Goal: Find specific page/section: Find specific page/section

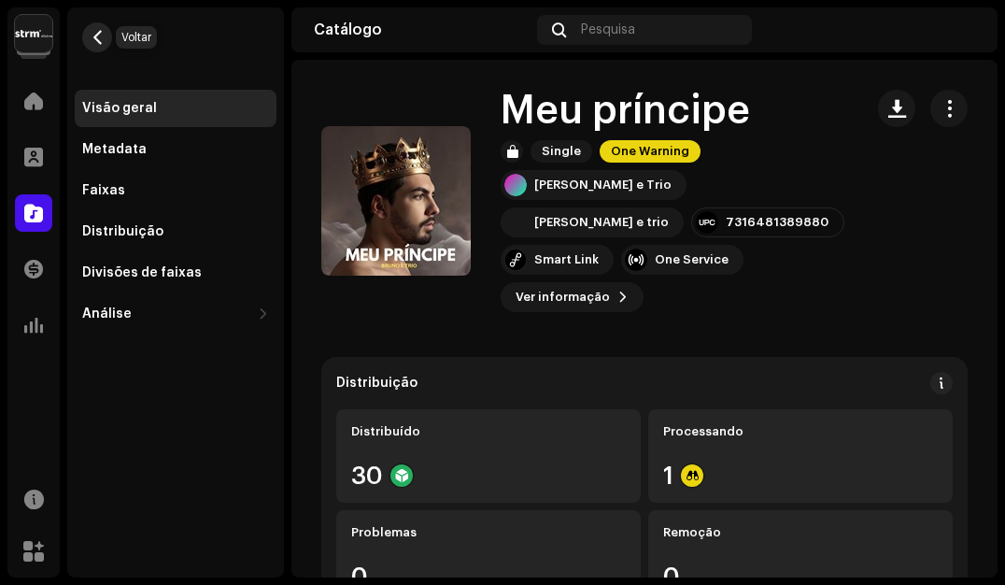
click at [101, 40] on span "button" at bounding box center [98, 37] width 14 height 15
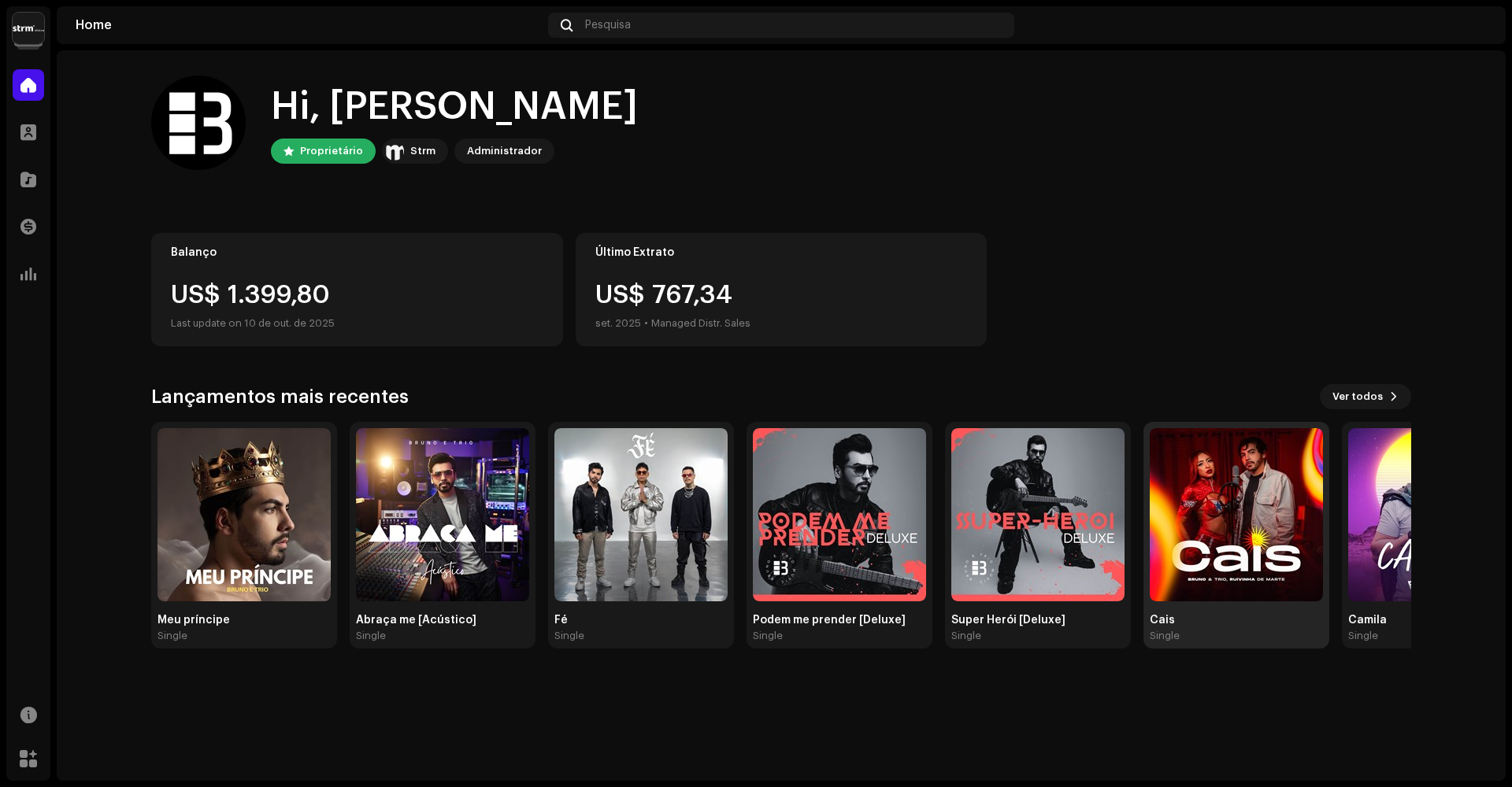
click at [846, 492] on img at bounding box center [1236, 515] width 174 height 174
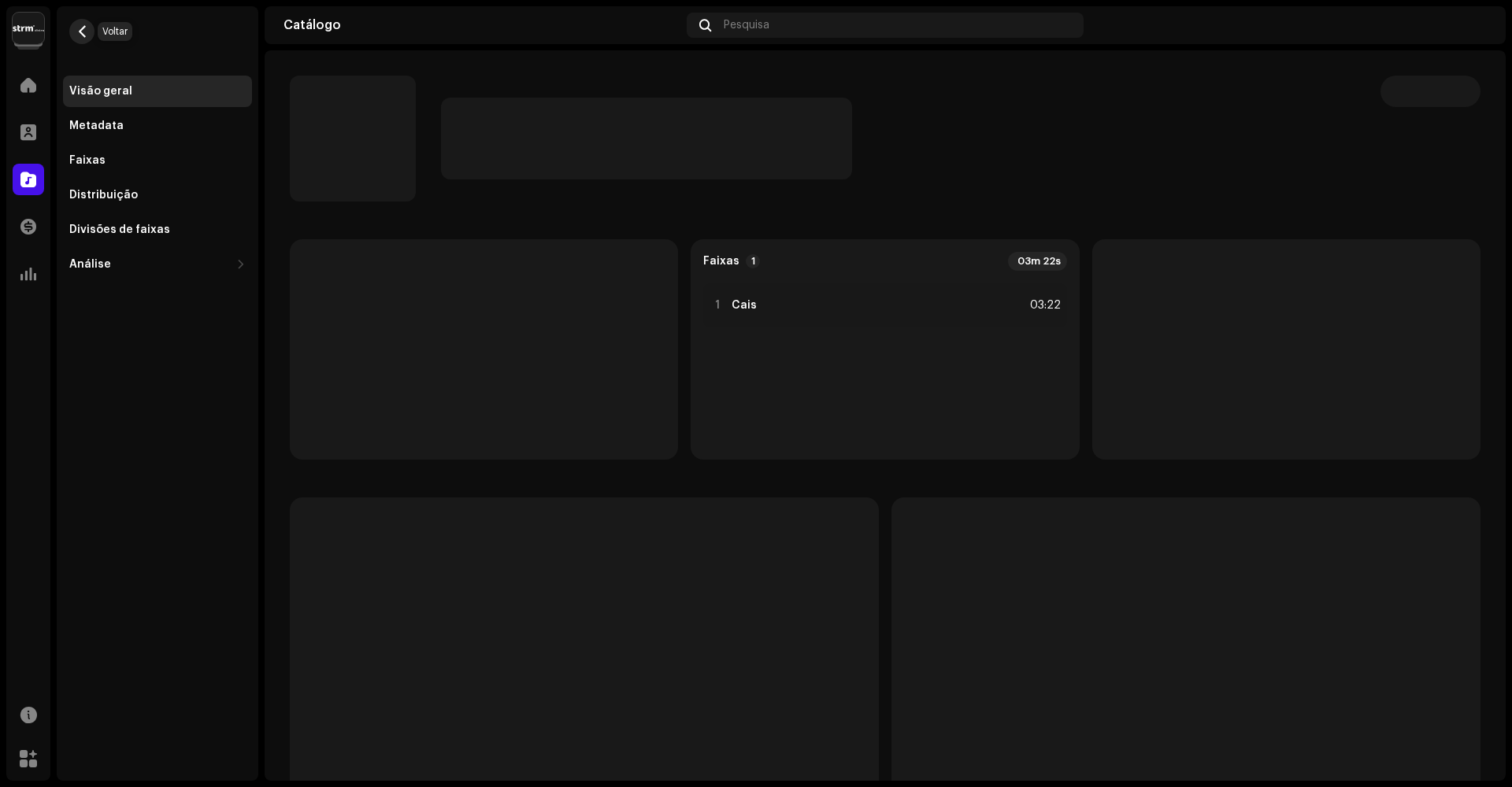
click at [77, 32] on span "button" at bounding box center [83, 31] width 12 height 13
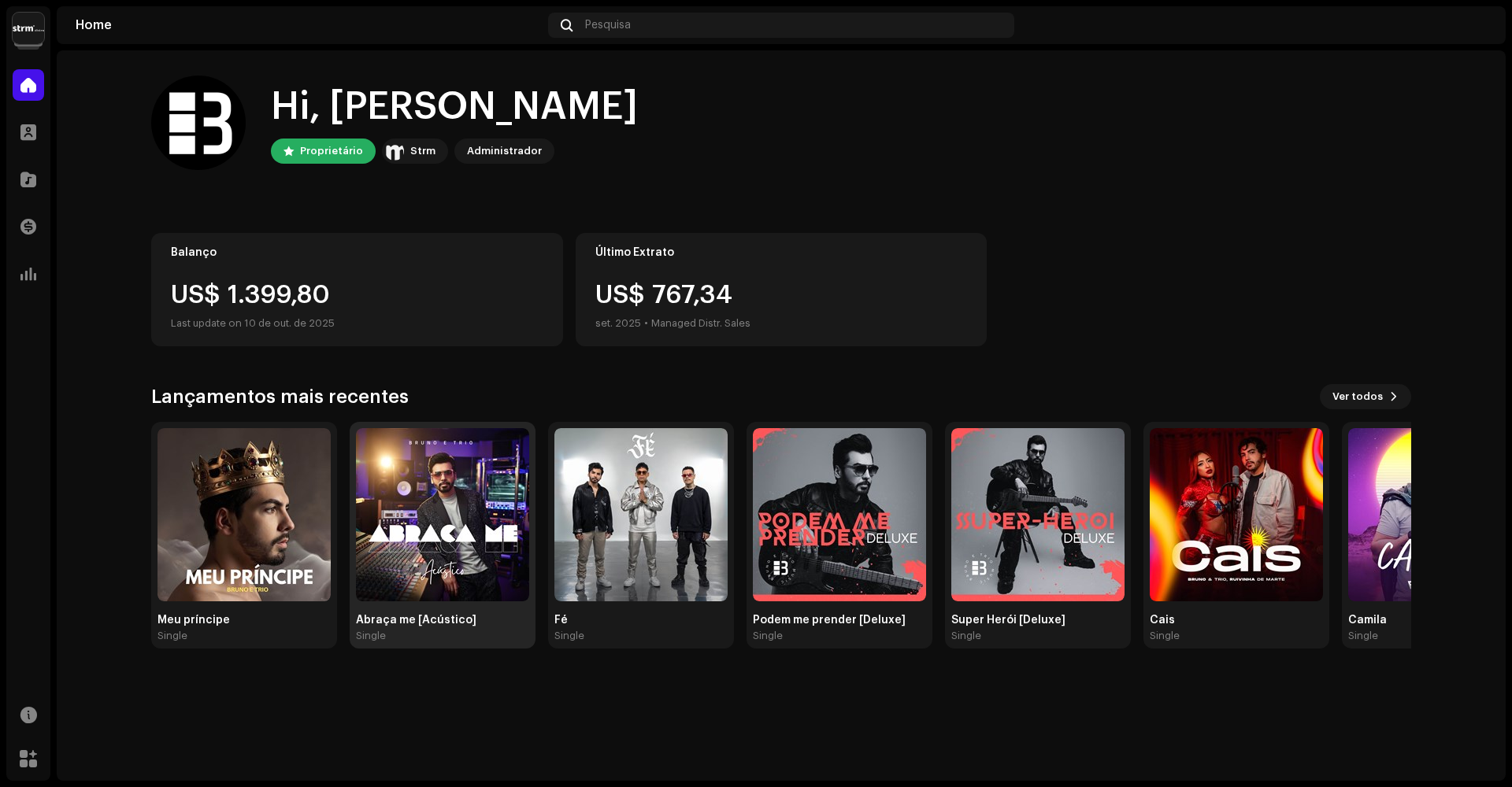
click at [475, 492] on img at bounding box center [442, 515] width 174 height 174
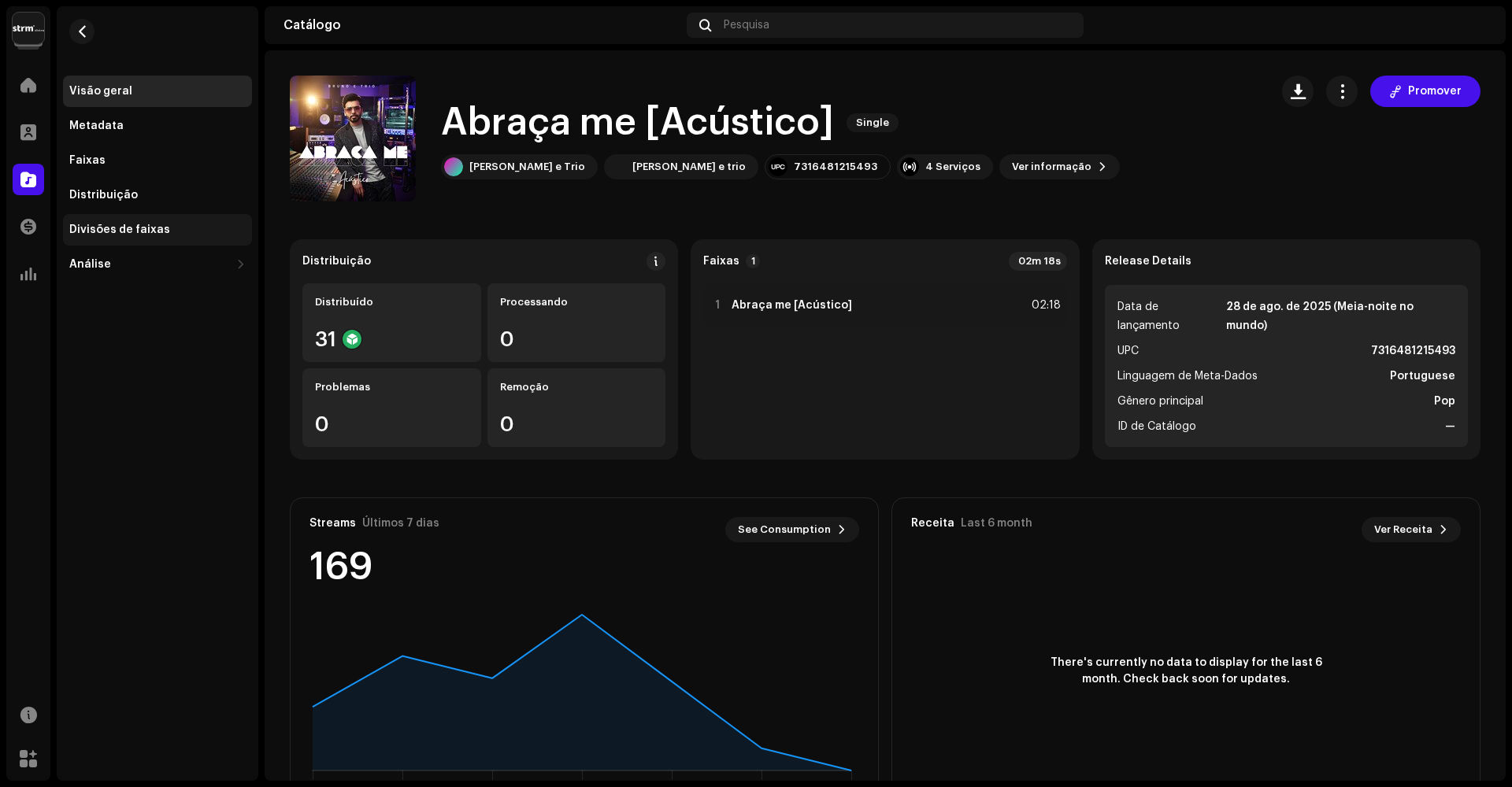
click at [148, 233] on div "Divisões de faixas" at bounding box center [120, 229] width 101 height 13
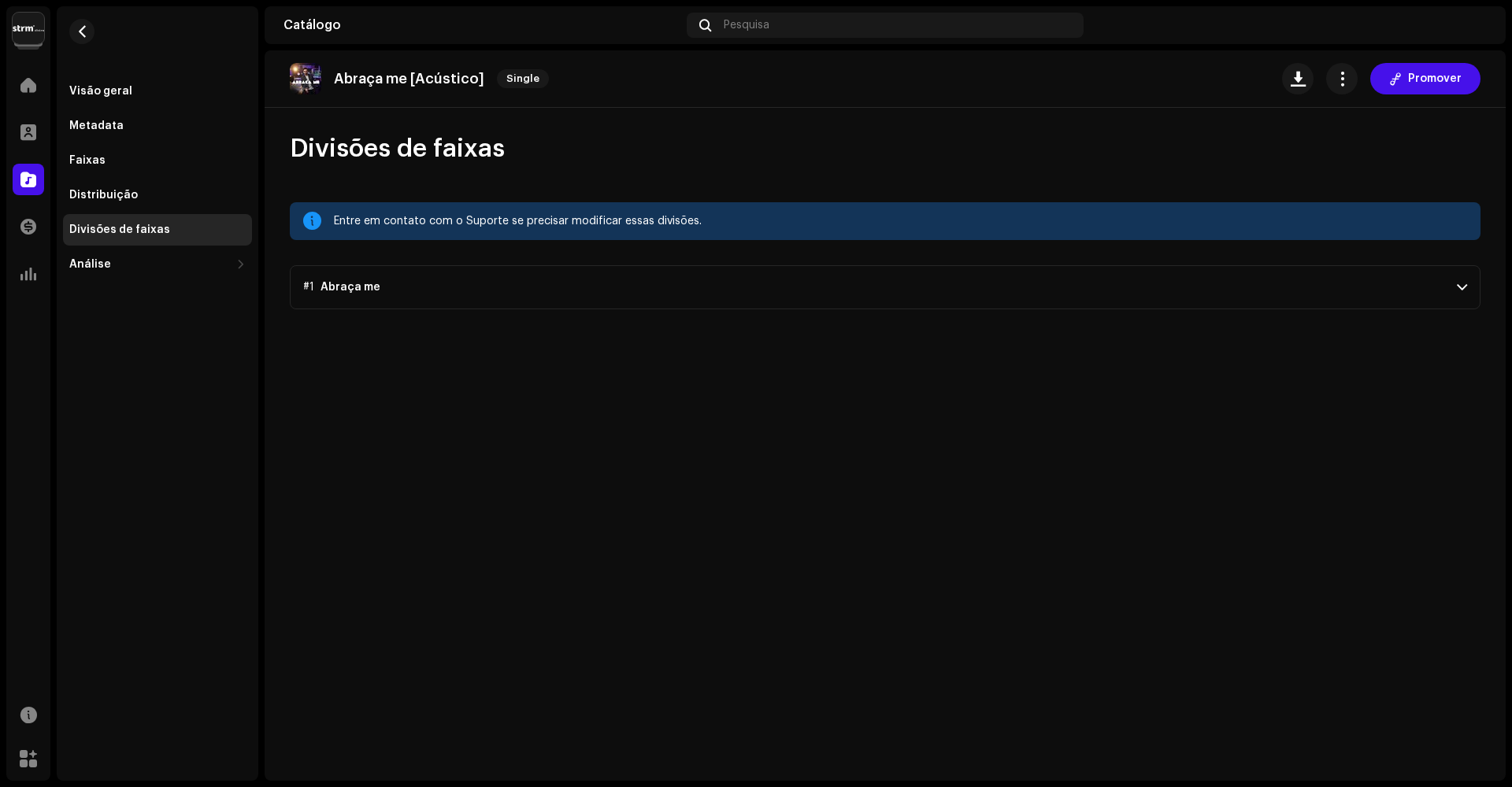
click at [846, 290] on p-accordion-header "#1 Abraça me" at bounding box center [885, 287] width 1191 height 44
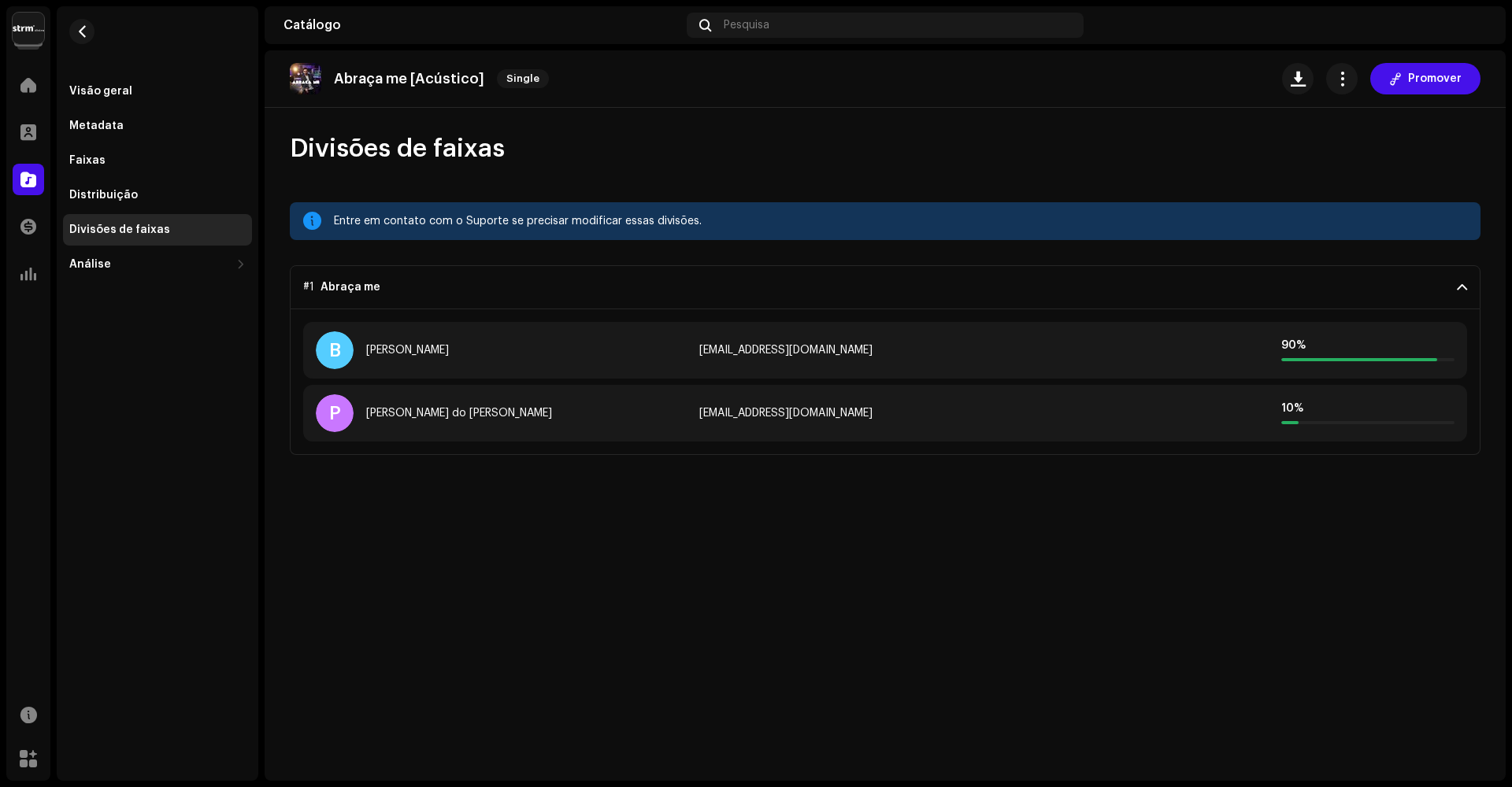
click at [846, 426] on div "P [PERSON_NAME] do [PERSON_NAME] [EMAIL_ADDRESS][DOMAIN_NAME] 10 %" at bounding box center [885, 413] width 1164 height 56
